Goal: Contribute content

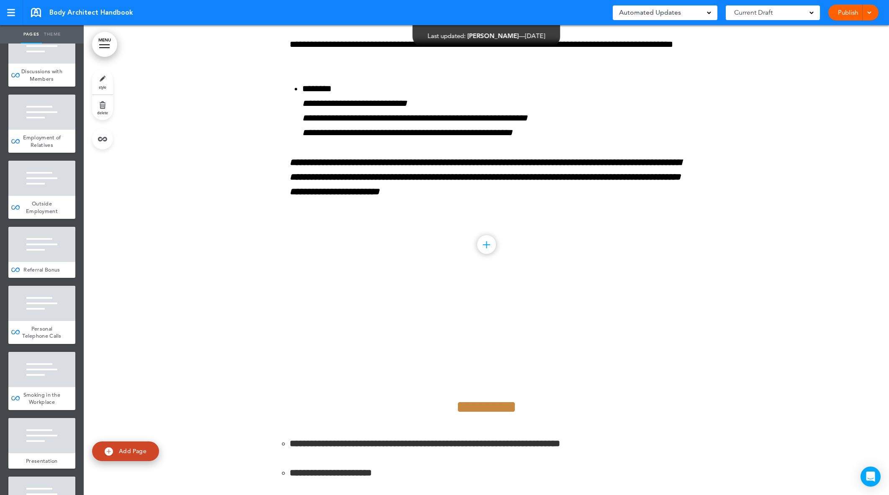
scroll to position [8563, 0]
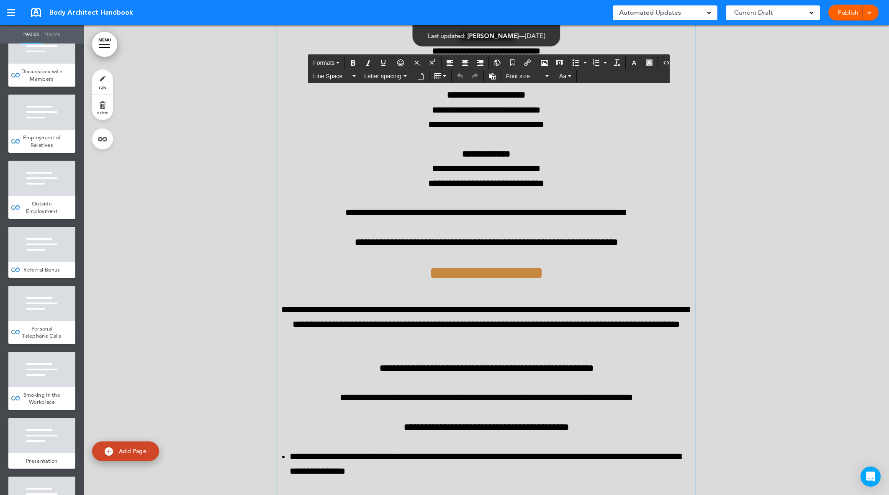
click at [408, 132] on p "**********" at bounding box center [486, 110] width 419 height 44
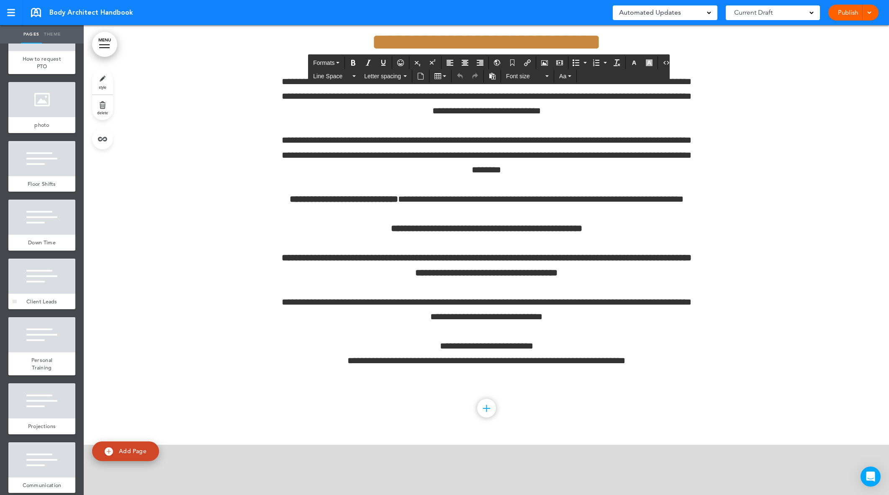
scroll to position [2543, 0]
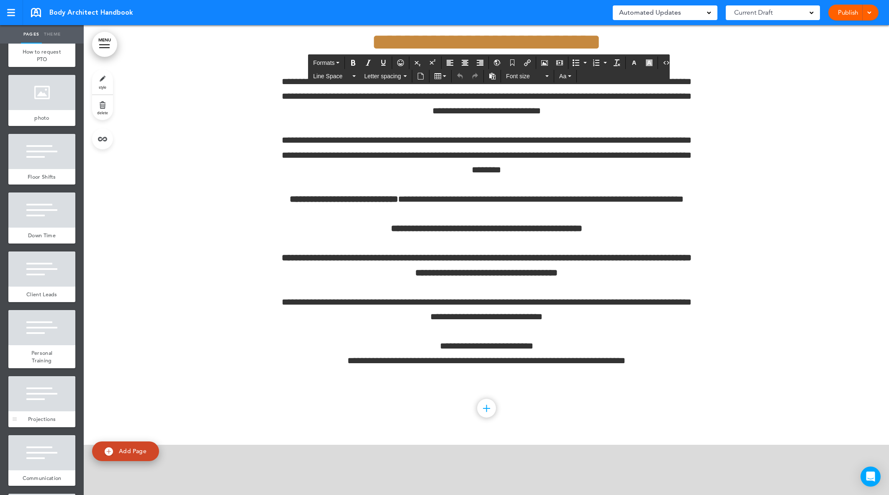
click at [31, 396] on div at bounding box center [41, 393] width 67 height 35
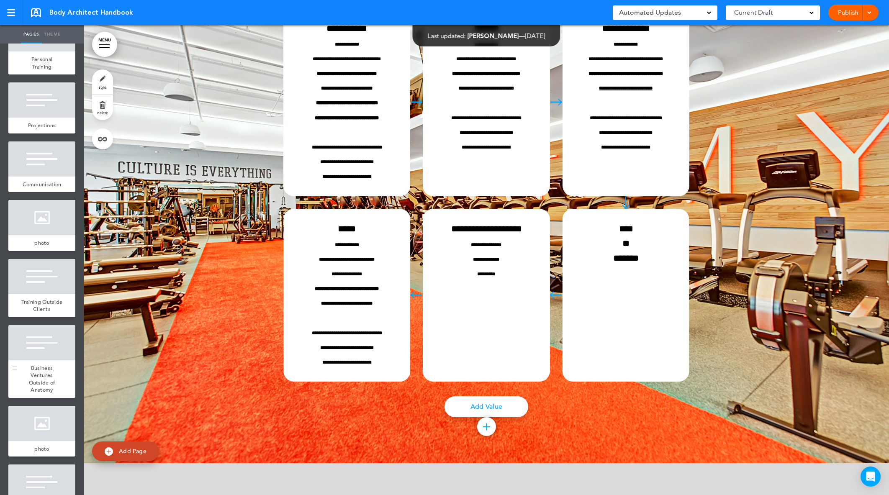
scroll to position [2831, 0]
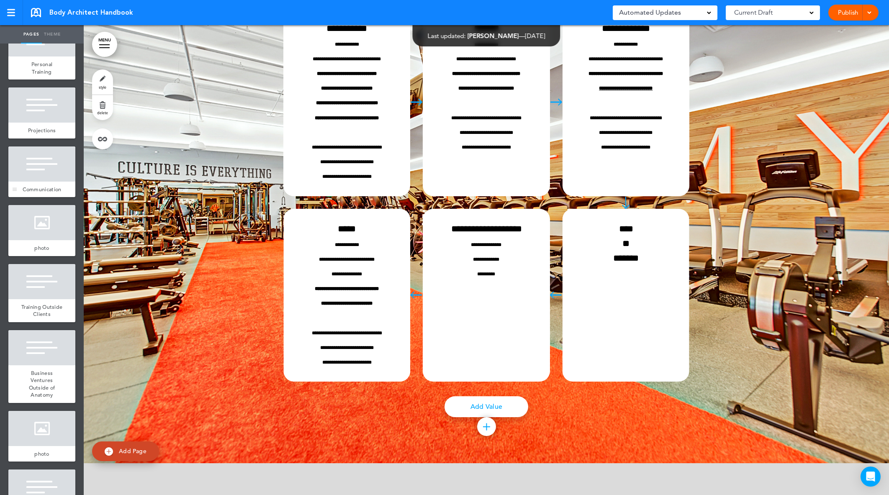
click at [47, 173] on div at bounding box center [41, 164] width 67 height 35
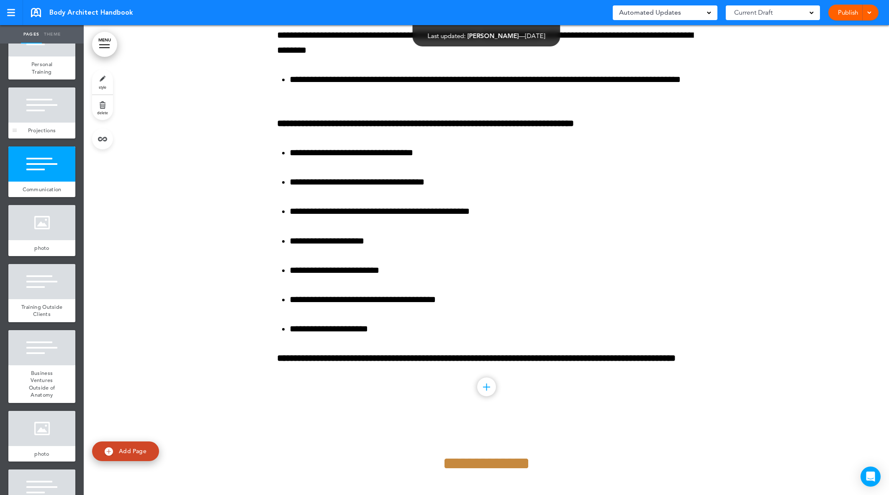
scroll to position [34645, 0]
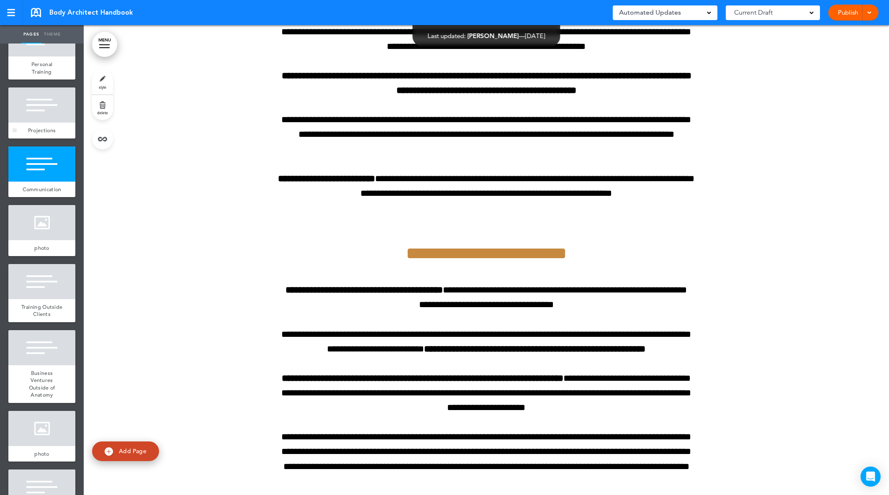
click at [43, 109] on div at bounding box center [41, 105] width 67 height 35
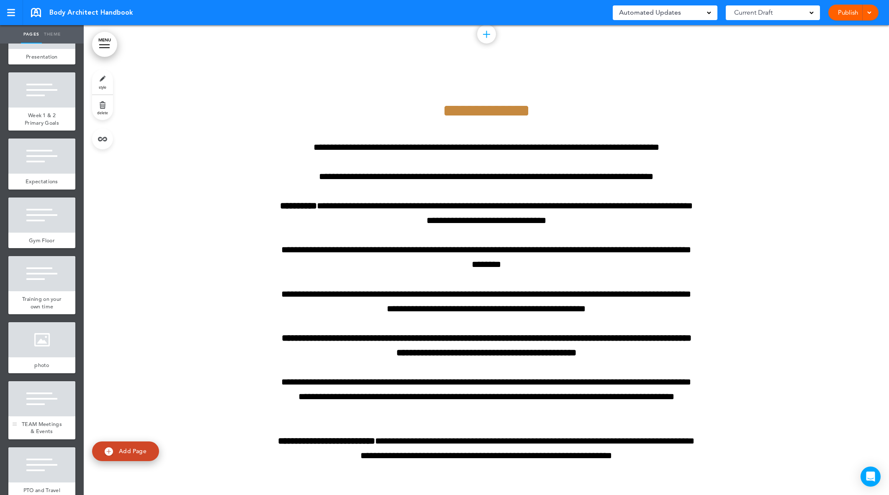
scroll to position [1976, 0]
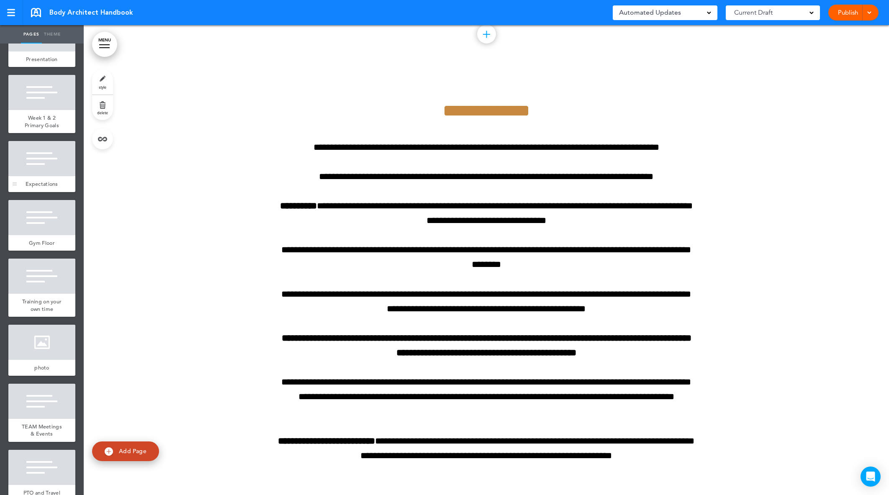
click at [46, 172] on div at bounding box center [41, 158] width 67 height 35
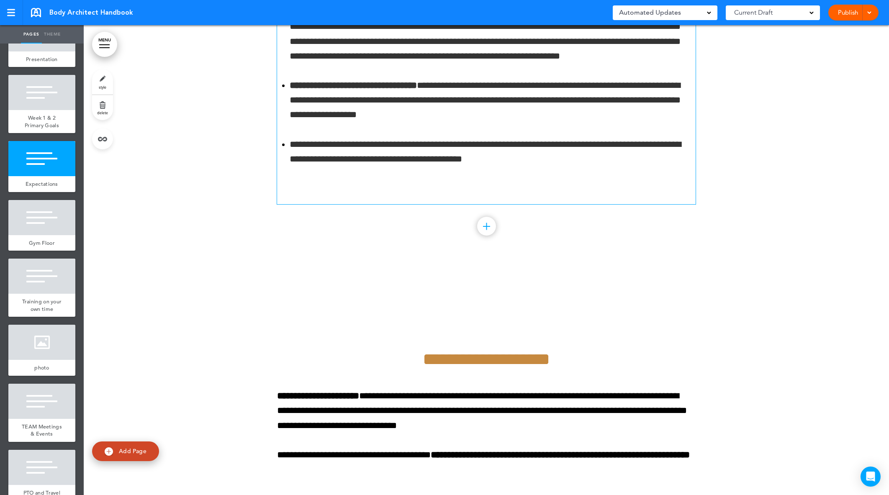
scroll to position [19826, 0]
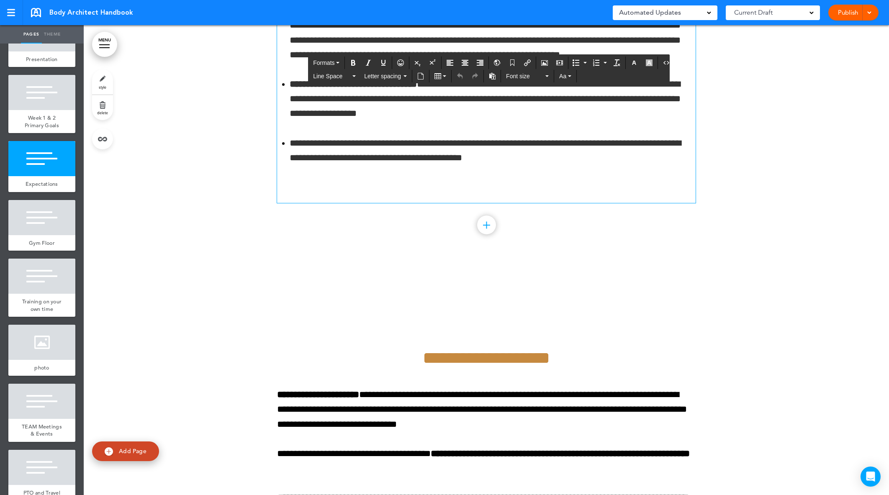
click at [520, 165] on p "**********" at bounding box center [493, 150] width 406 height 29
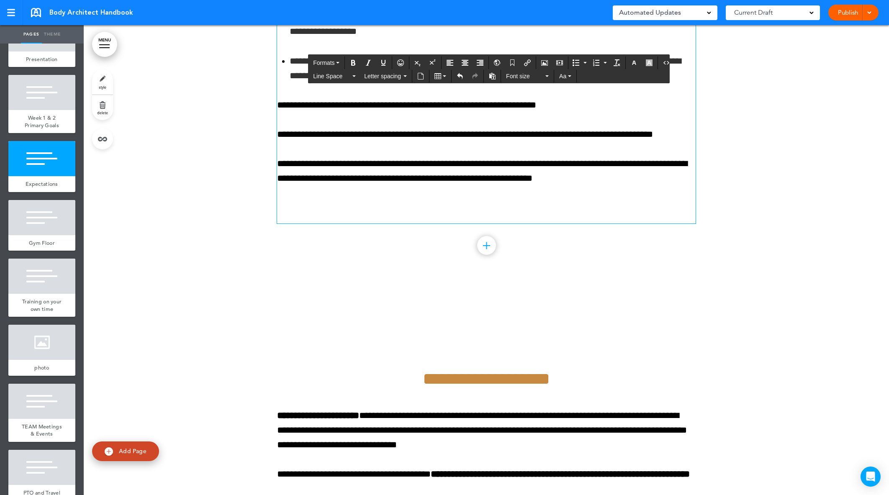
scroll to position [19909, 0]
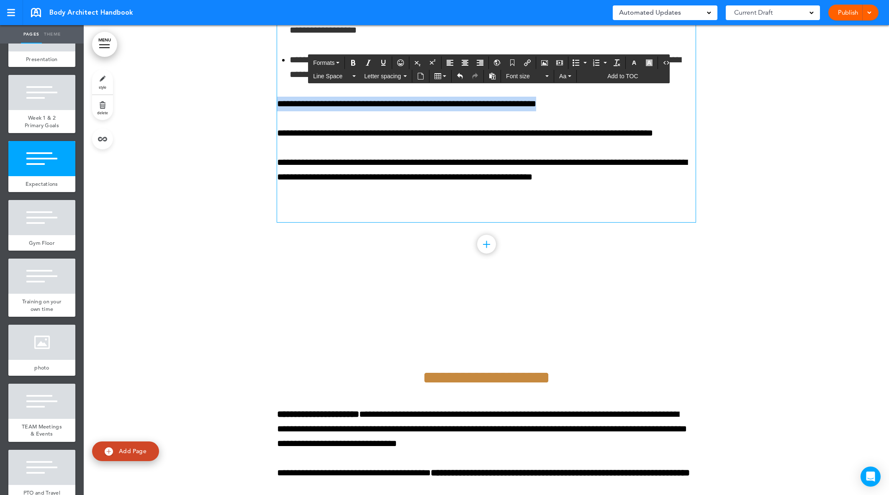
drag, startPoint x: 574, startPoint y: 324, endPoint x: 272, endPoint y: 319, distance: 301.9
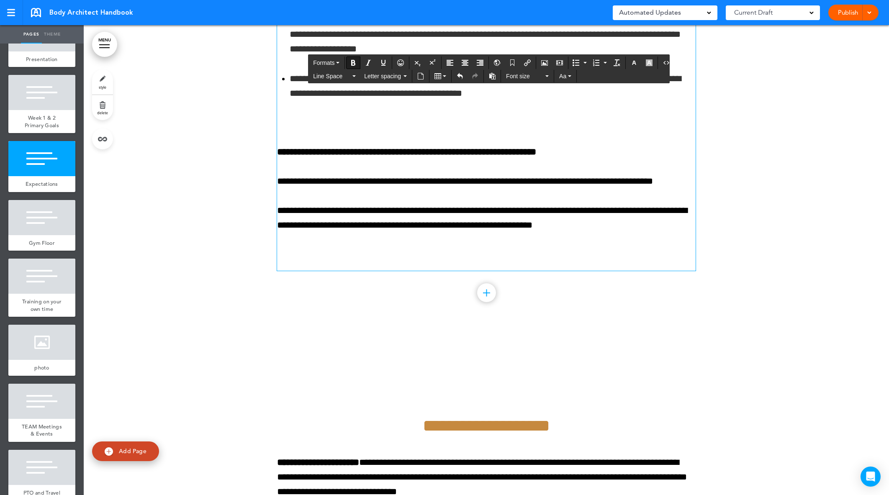
scroll to position [19929, 0]
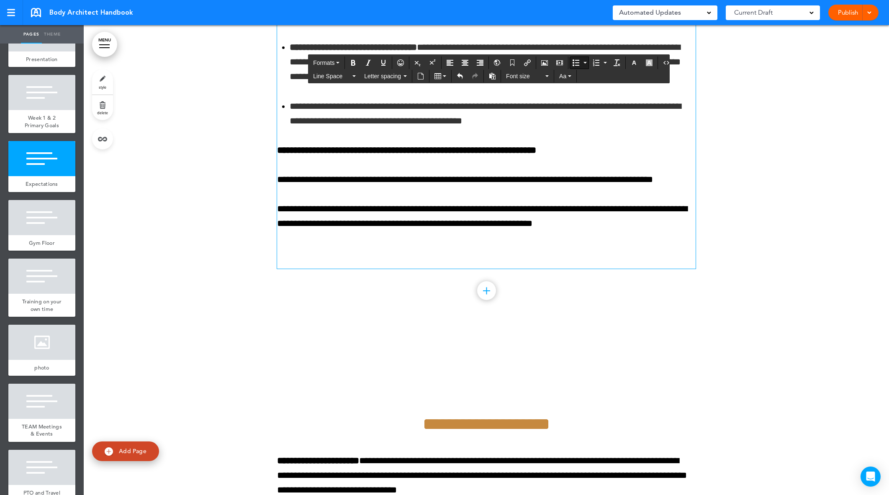
scroll to position [19864, 0]
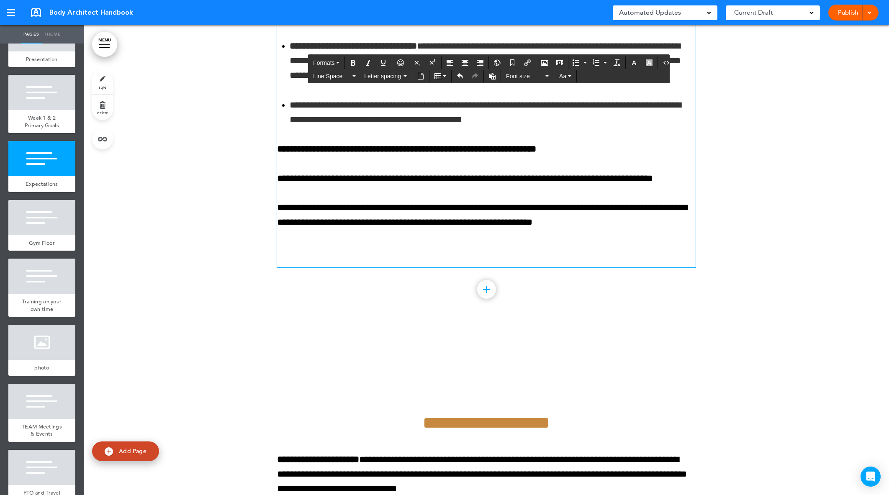
click at [278, 186] on p "**********" at bounding box center [486, 178] width 419 height 15
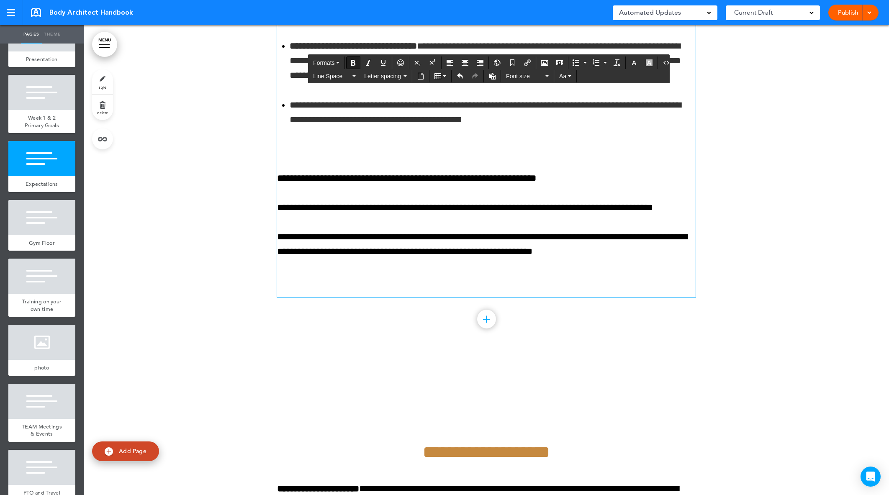
click at [300, 157] on p at bounding box center [486, 149] width 419 height 15
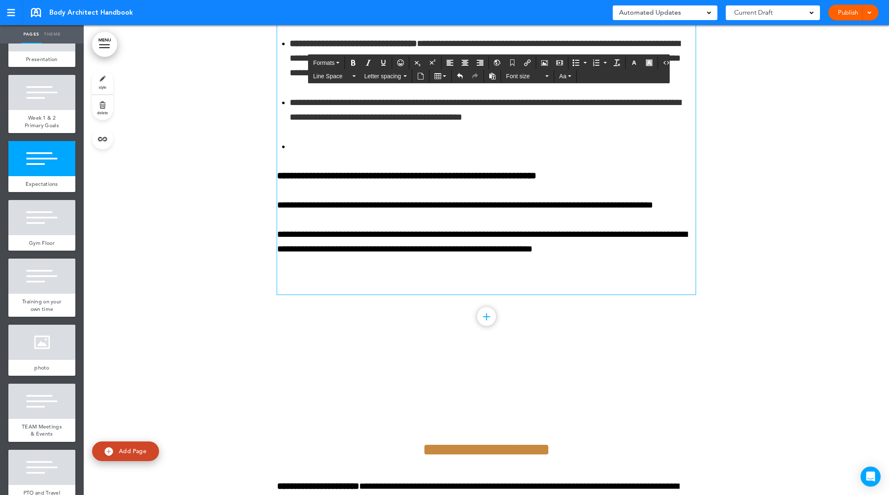
scroll to position [19900, 0]
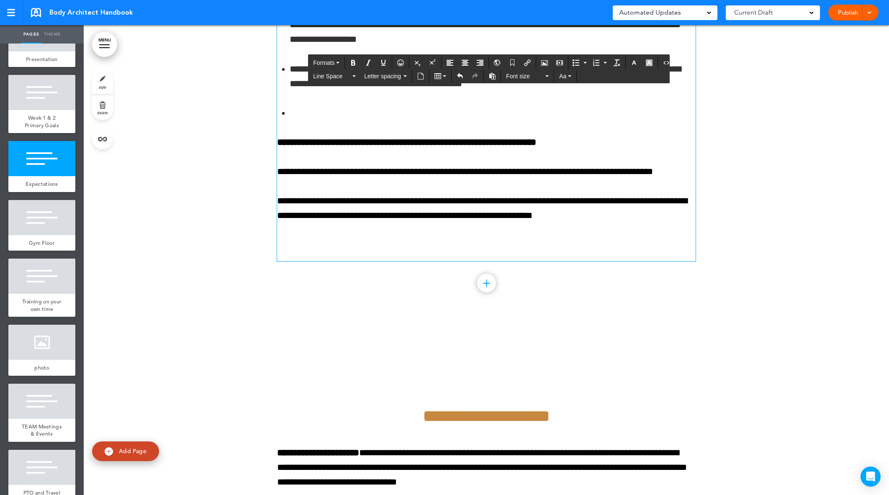
click at [306, 121] on li at bounding box center [493, 113] width 406 height 15
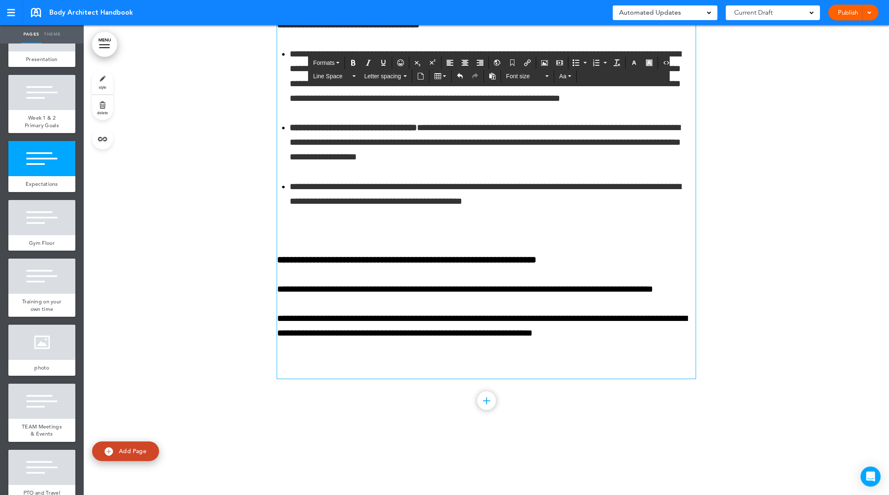
scroll to position [19650, 0]
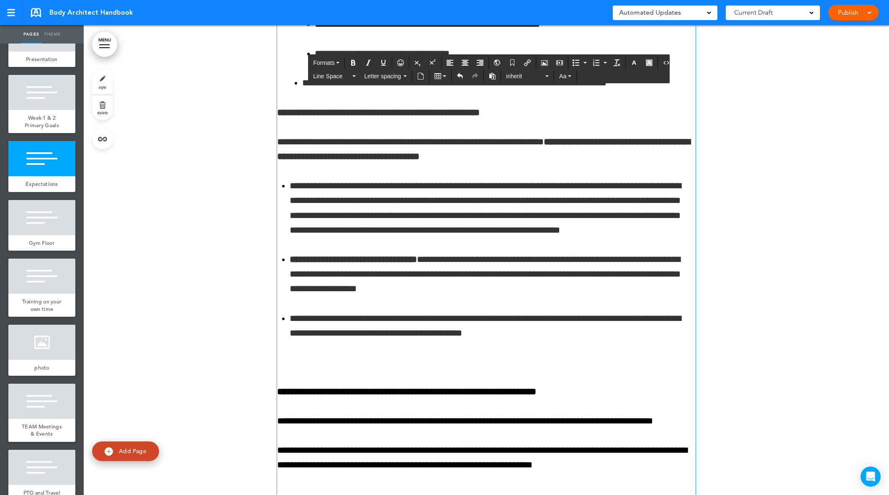
copy span "**********"
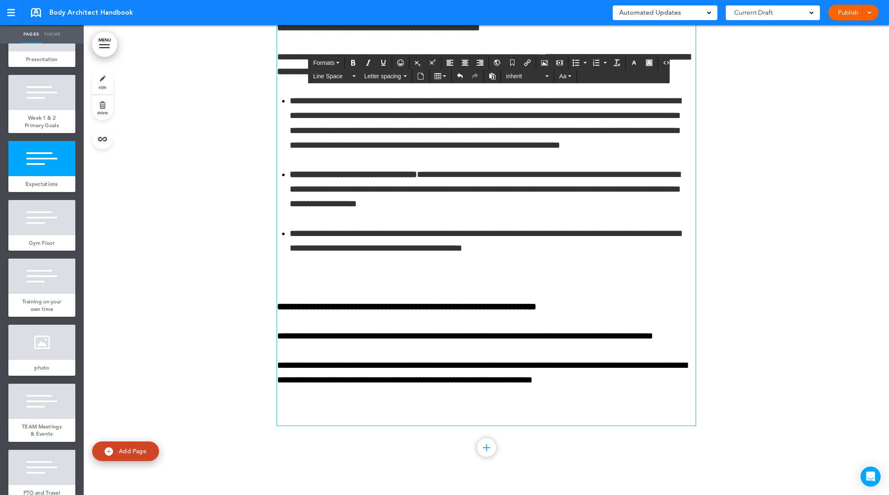
scroll to position [19743, 0]
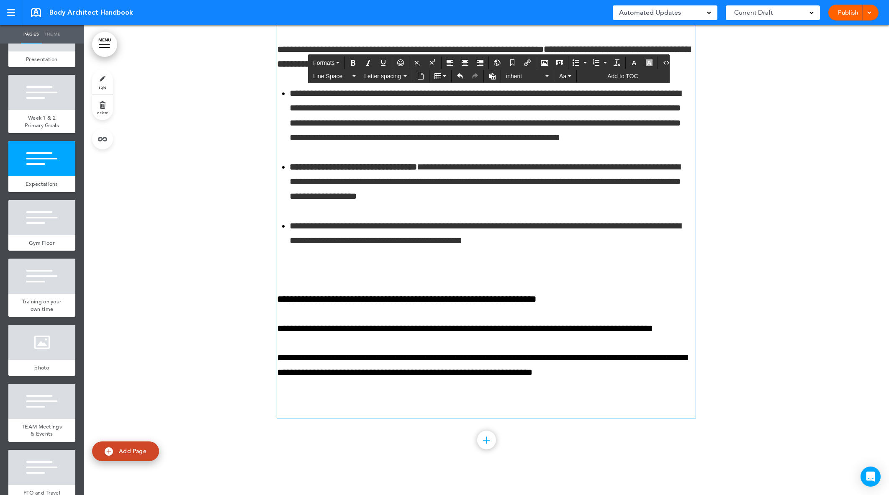
drag, startPoint x: 573, startPoint y: 36, endPoint x: 417, endPoint y: 40, distance: 156.7
copy span "**********"
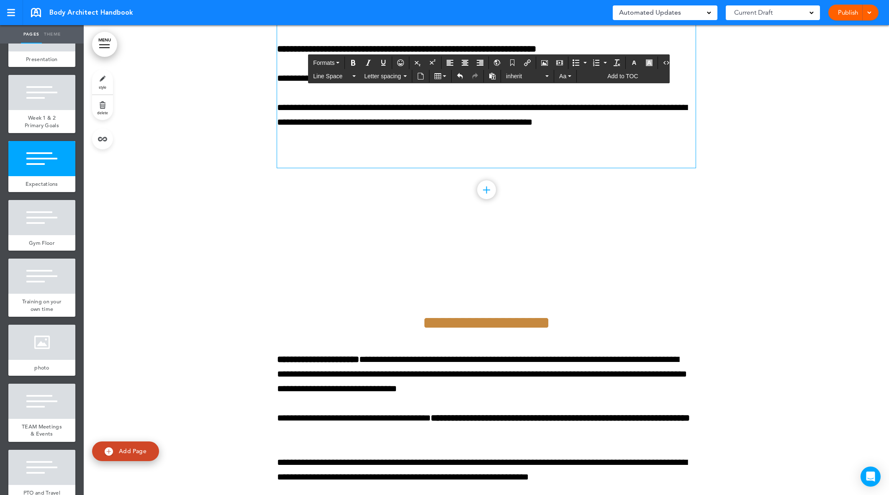
click at [482, 27] on p at bounding box center [486, 20] width 419 height 15
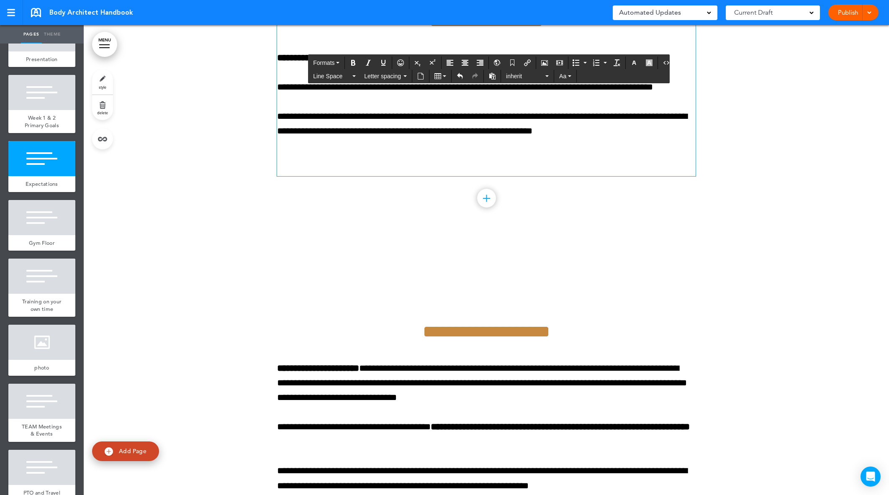
click at [446, 30] on span "**********" at bounding box center [487, 21] width 114 height 17
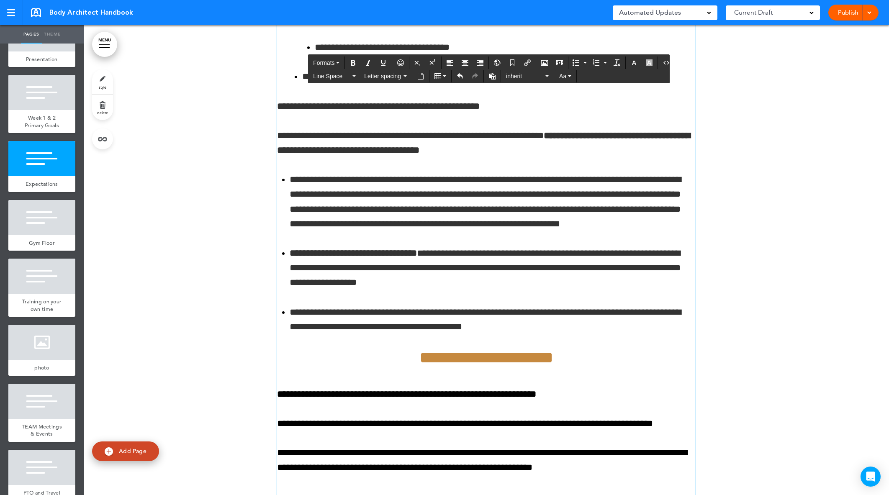
scroll to position [19646, 0]
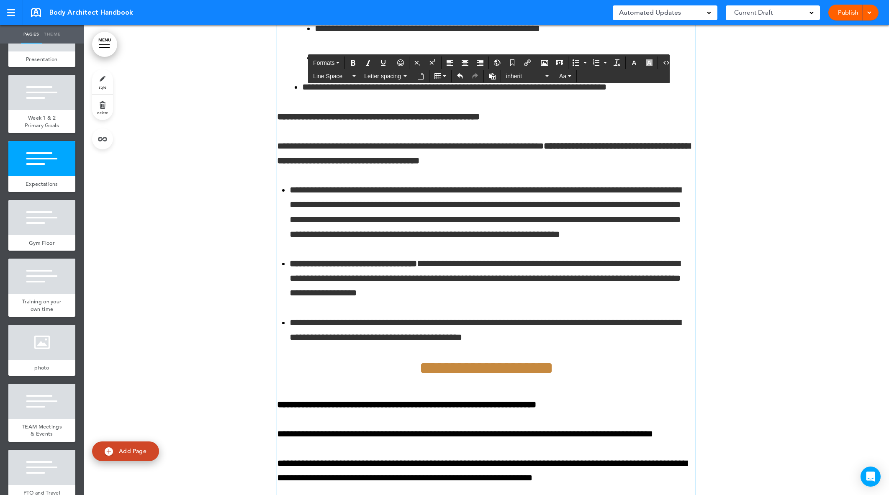
click at [844, 127] on div at bounding box center [487, 231] width 806 height 704
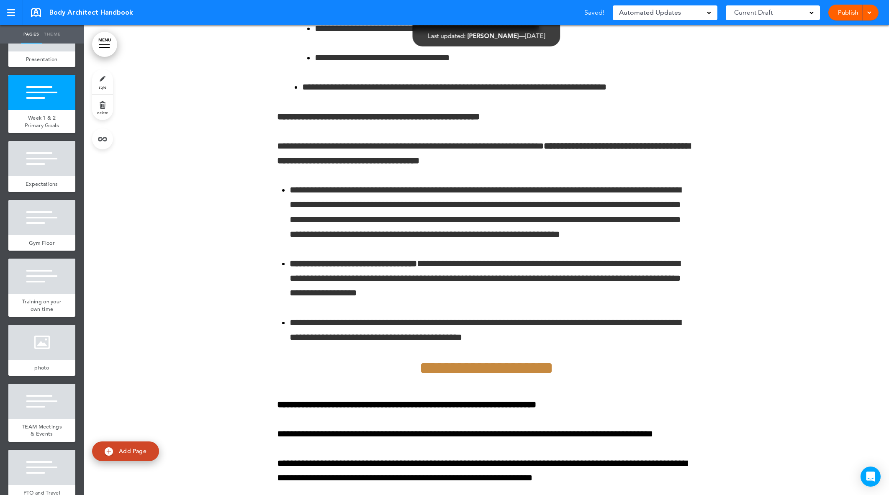
click at [845, 13] on link "Publish" at bounding box center [848, 13] width 26 height 16
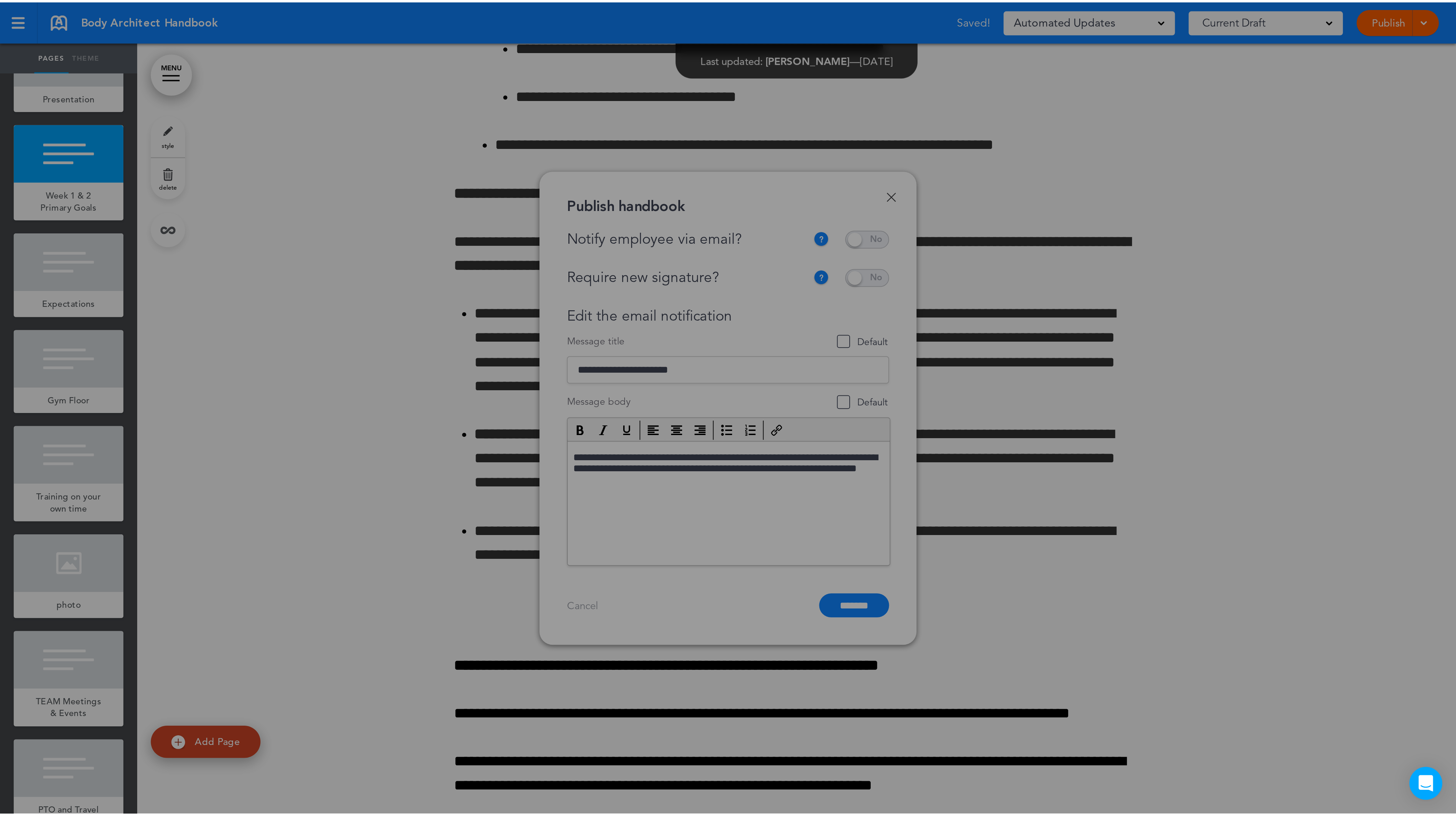
scroll to position [0, 0]
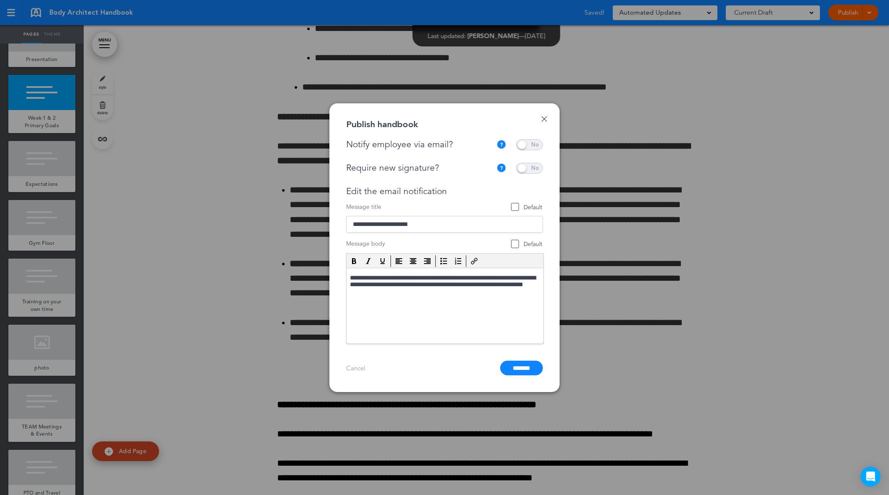
click at [532, 146] on span at bounding box center [529, 144] width 27 height 11
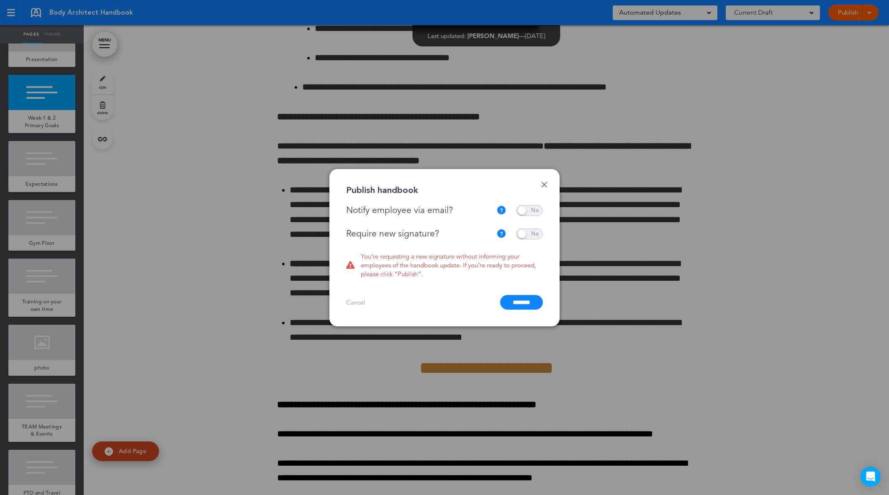
click at [526, 238] on span at bounding box center [529, 234] width 27 height 11
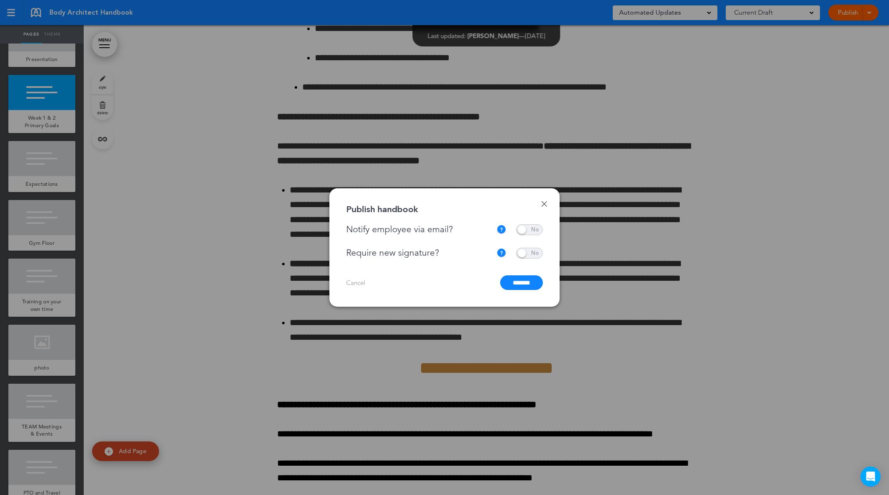
click at [523, 280] on input "*******" at bounding box center [521, 283] width 43 height 15
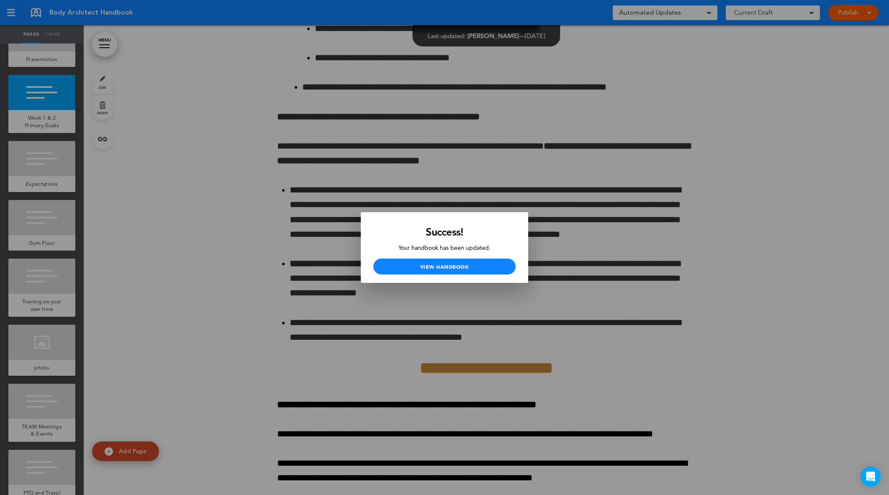
click at [481, 256] on div "Success! Your handbook has been updated. View Handbook" at bounding box center [444, 247] width 167 height 71
click at [474, 265] on link "View Handbook" at bounding box center [445, 267] width 142 height 16
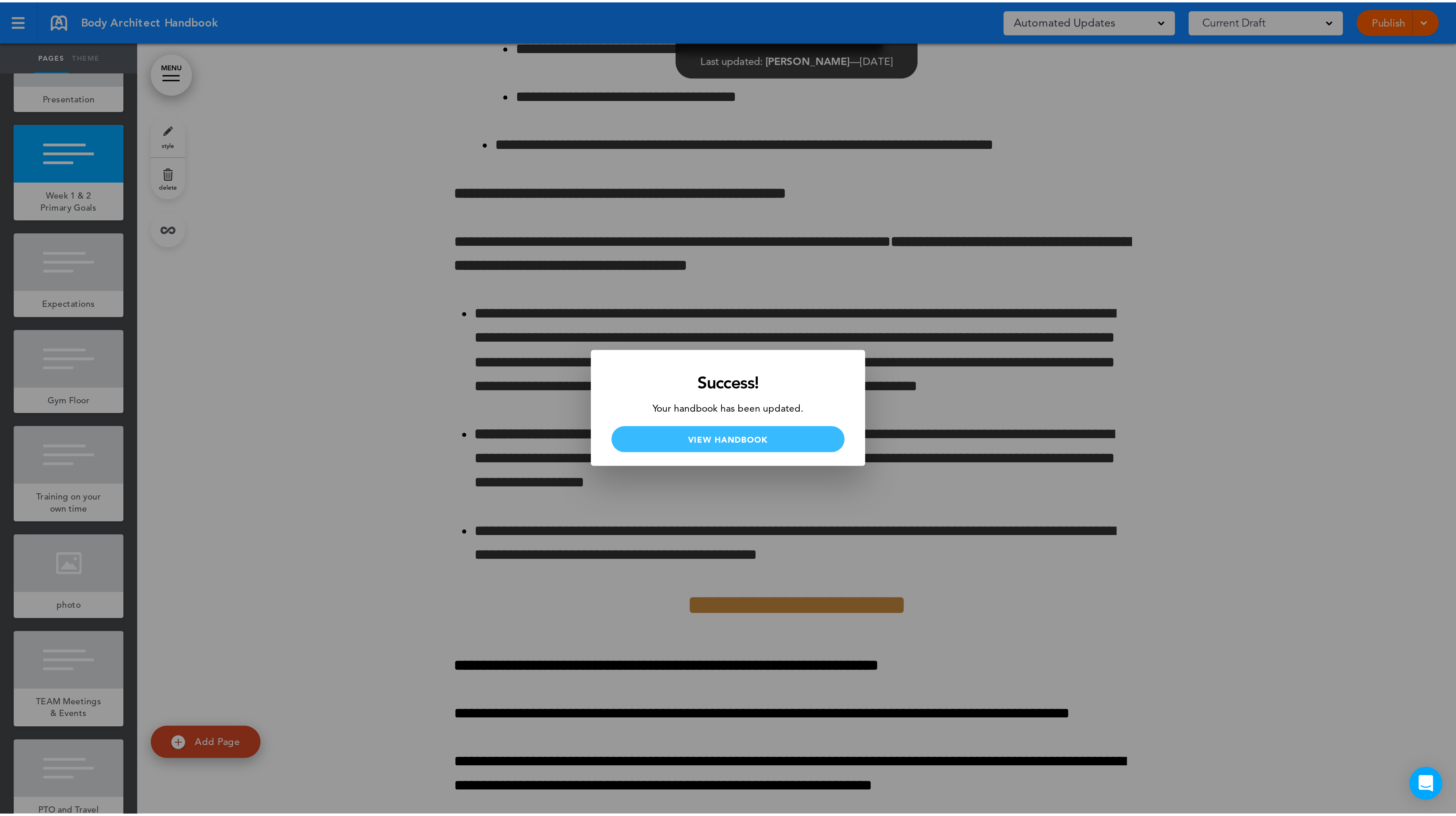
scroll to position [16178, 0]
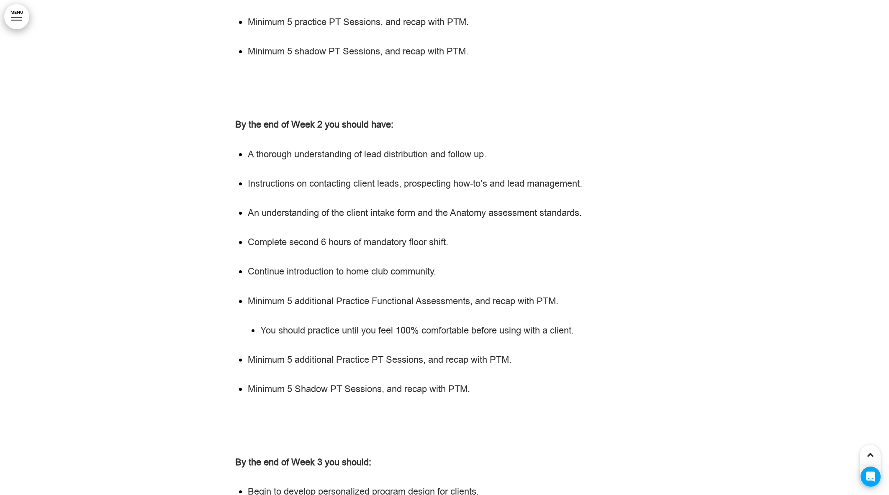
scroll to position [19933, 0]
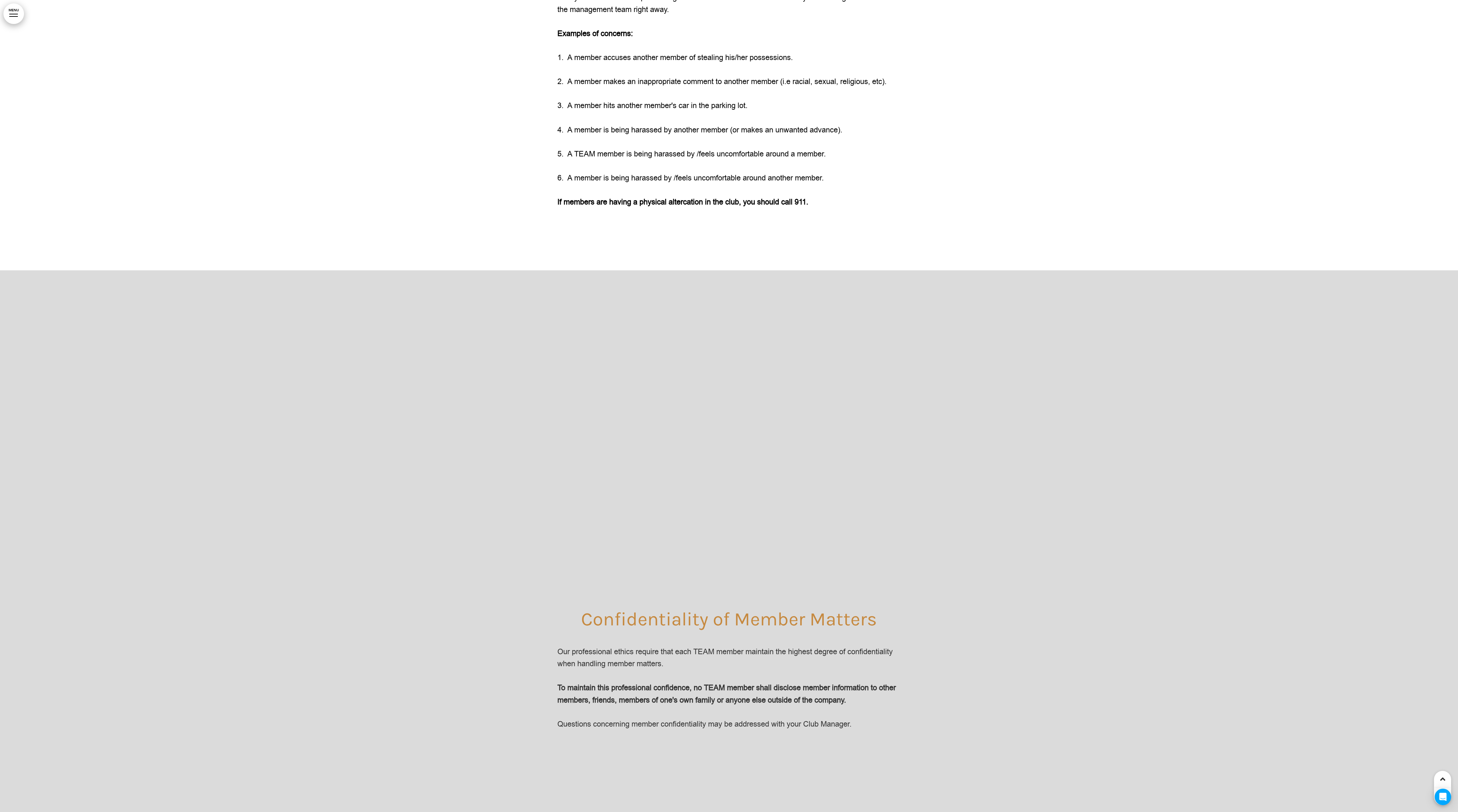
scroll to position [25876, 0]
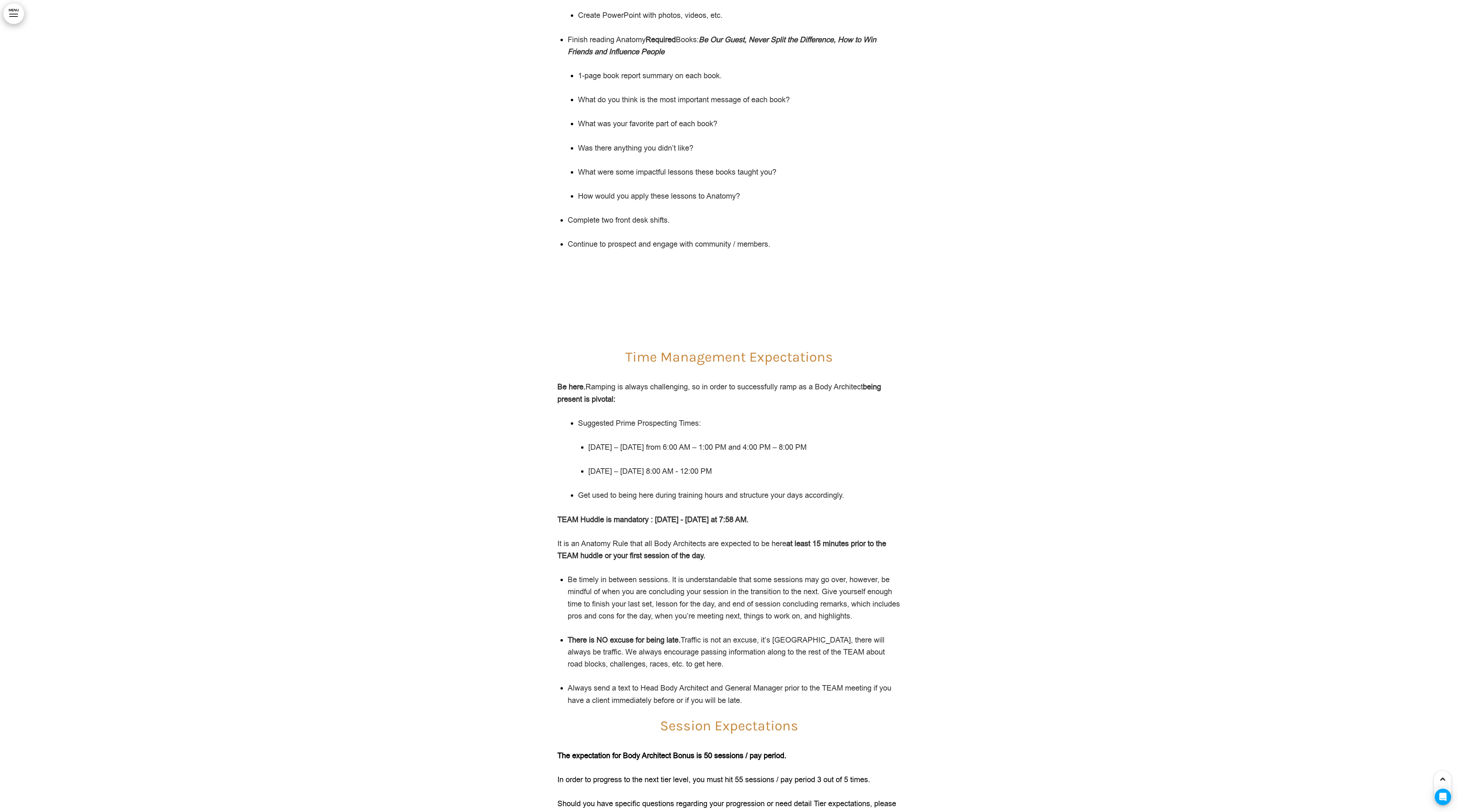
click at [646, 378] on div "Time Management Expectations Be here. Ramping is always challenging, so in orde…" at bounding box center [729, 610] width 343 height 572
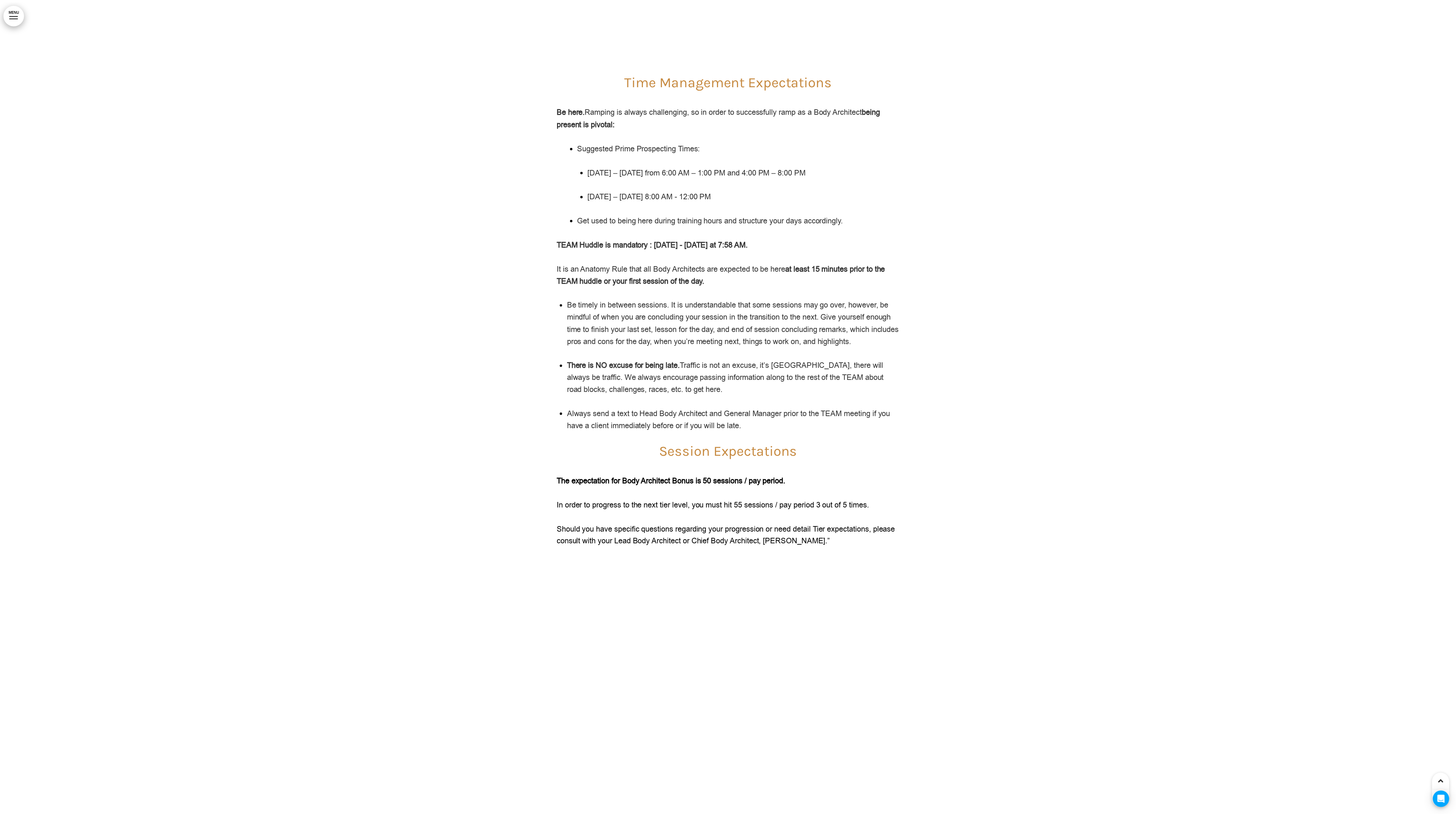
scroll to position [26279, 0]
